Goal: Navigation & Orientation: Find specific page/section

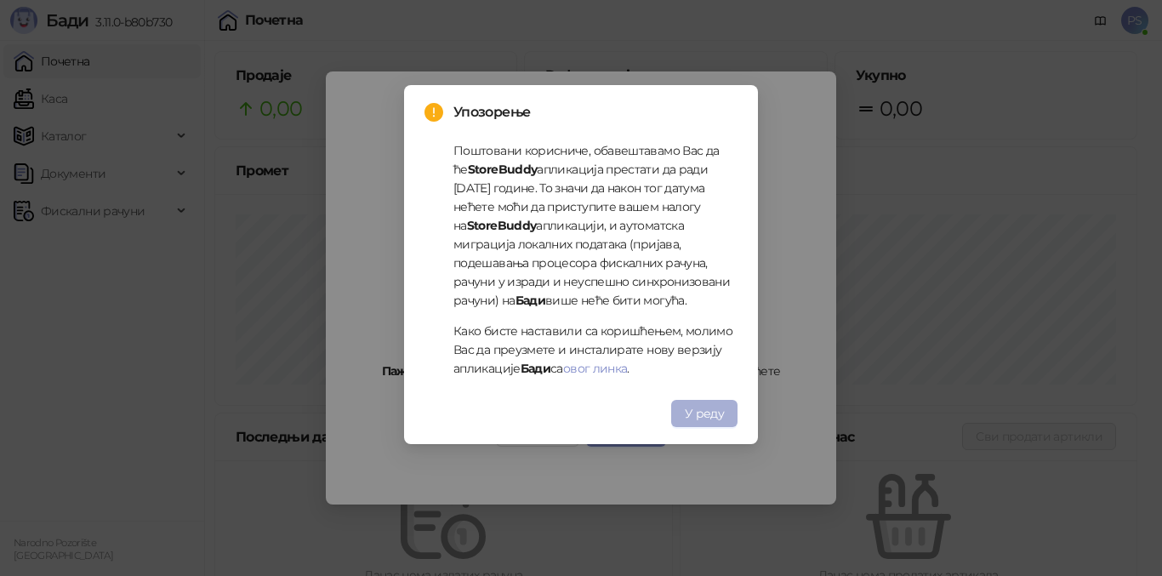
click at [711, 415] on span "У реду" at bounding box center [704, 413] width 39 height 15
